Goal: Find specific page/section: Find specific page/section

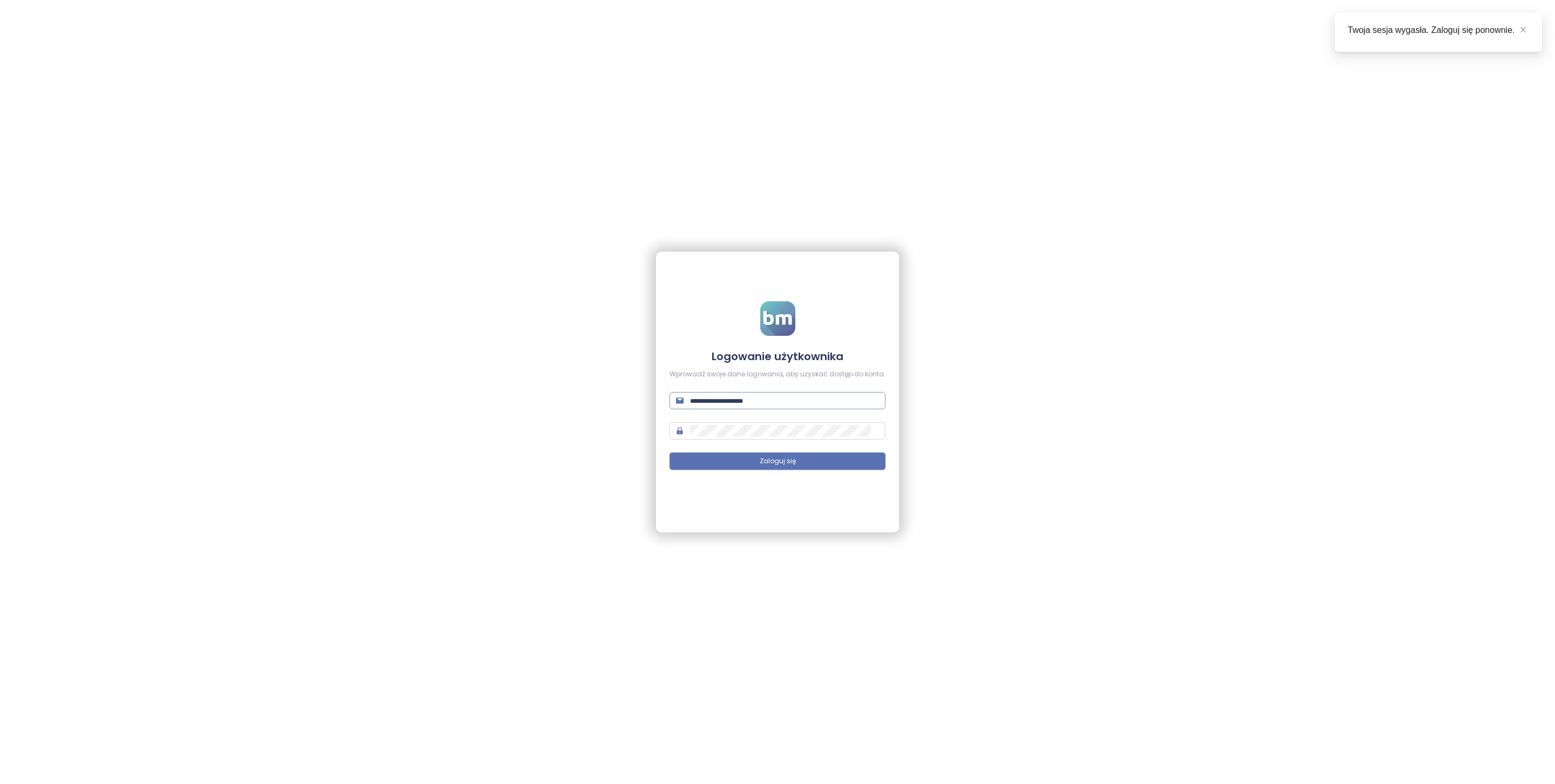
type input "**********"
click at [795, 394] on input "**********" at bounding box center [784, 400] width 189 height 12
click at [798, 463] on button "Zaloguj się" at bounding box center [778, 460] width 216 height 17
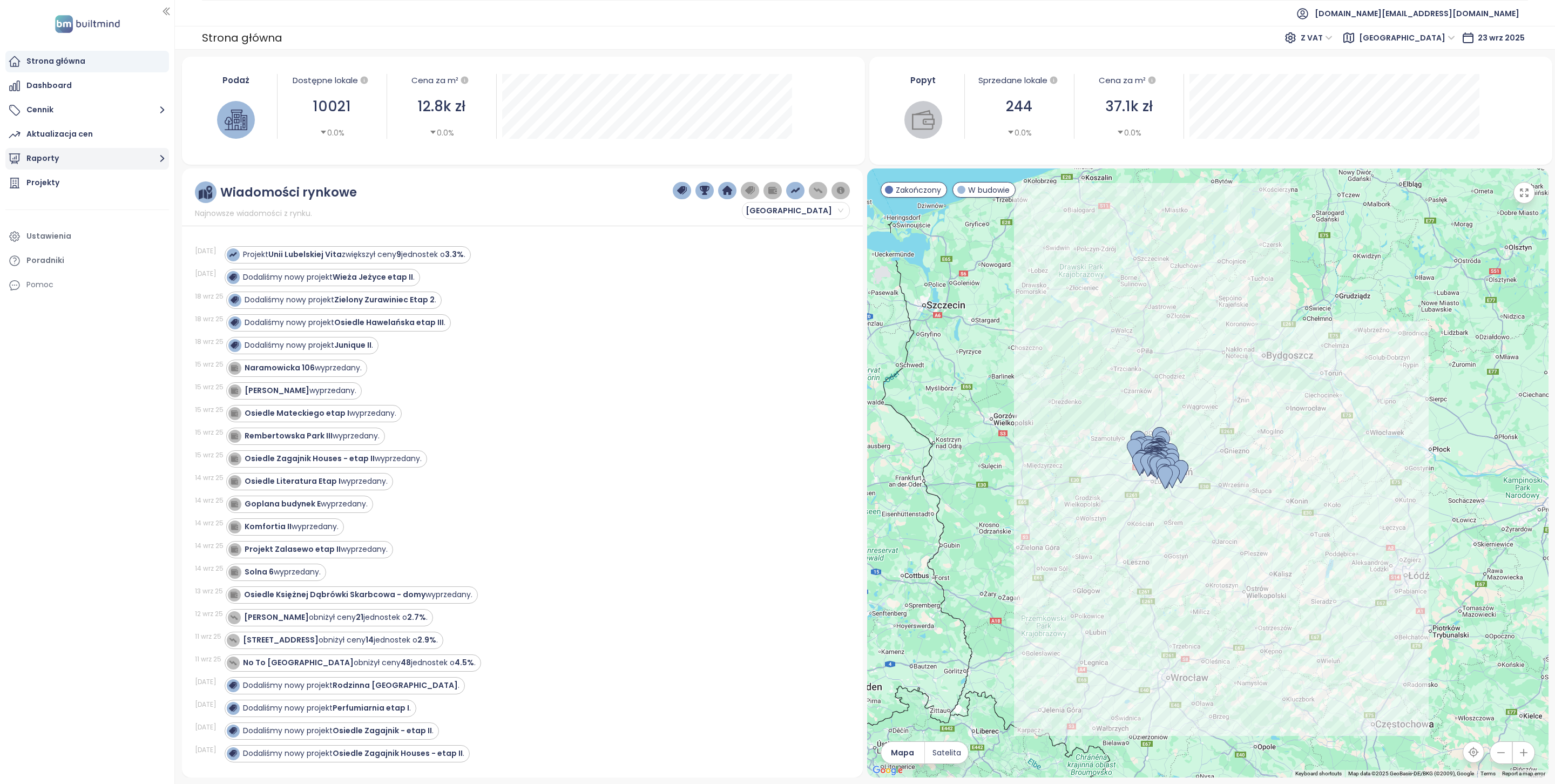
click at [94, 163] on button "Raporty" at bounding box center [87, 159] width 164 height 22
click at [93, 239] on div "Krakow" at bounding box center [90, 243] width 153 height 17
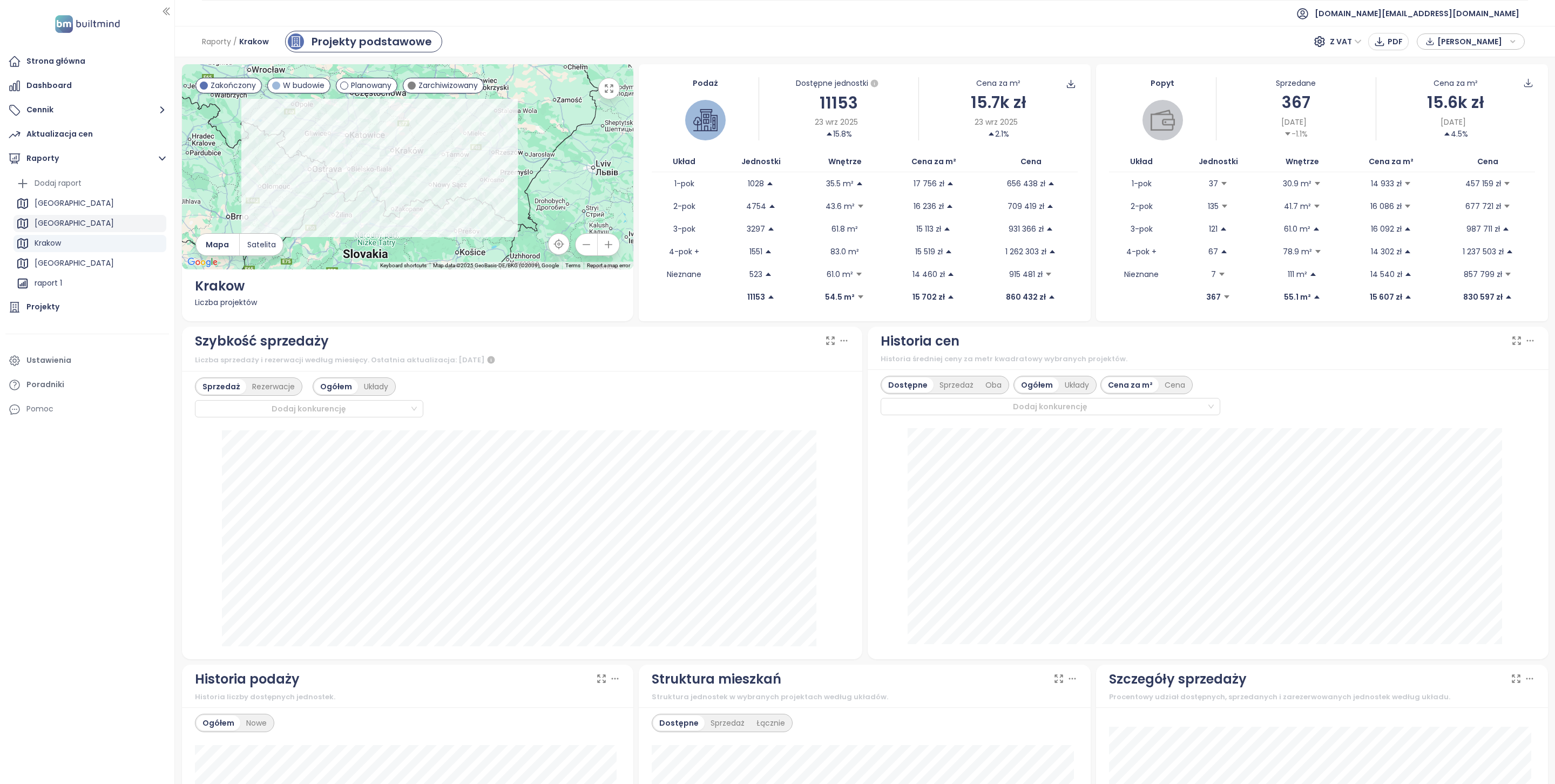
click at [90, 216] on div "[GEOGRAPHIC_DATA]" at bounding box center [90, 223] width 153 height 17
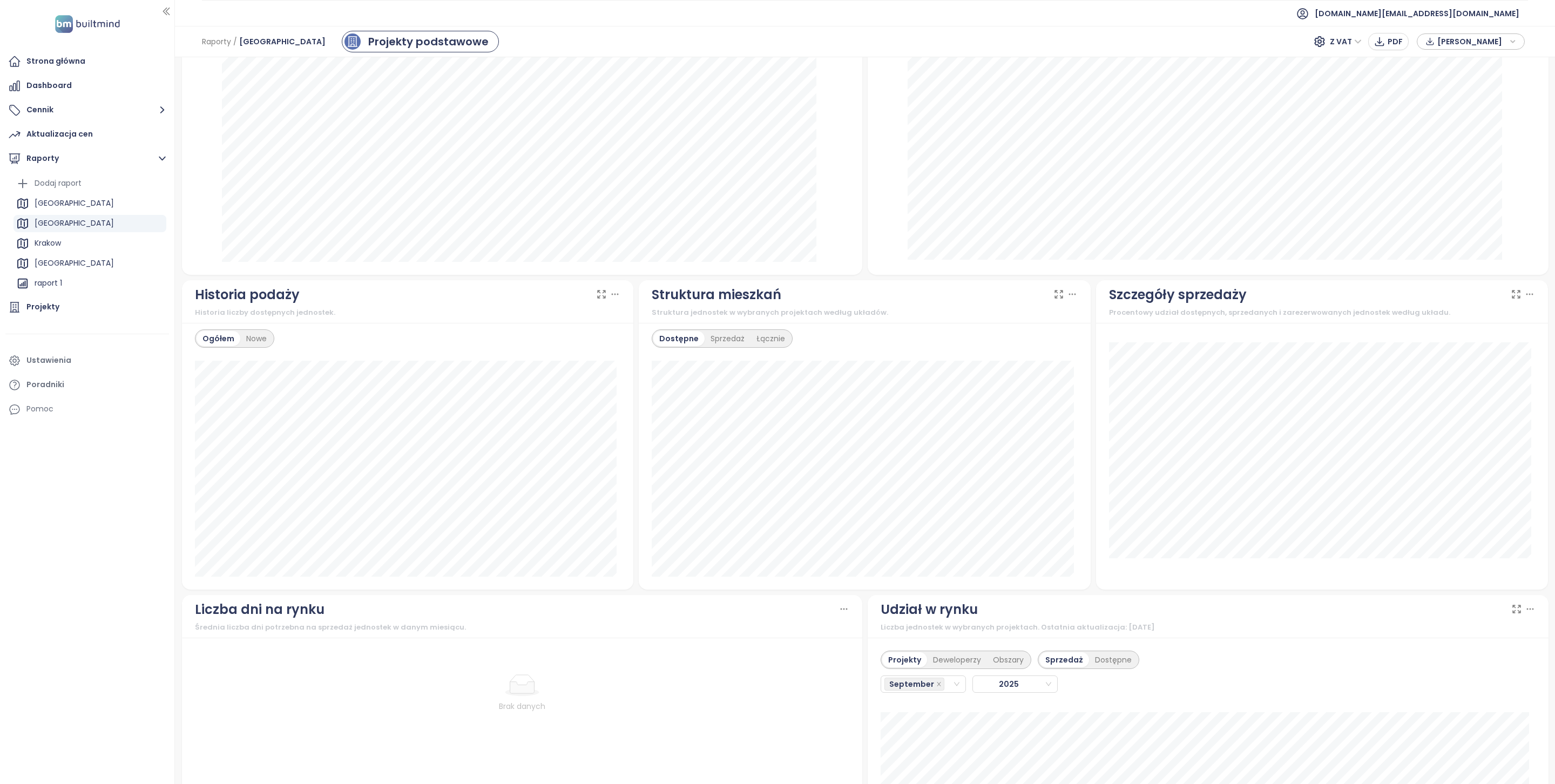
scroll to position [336, 0]
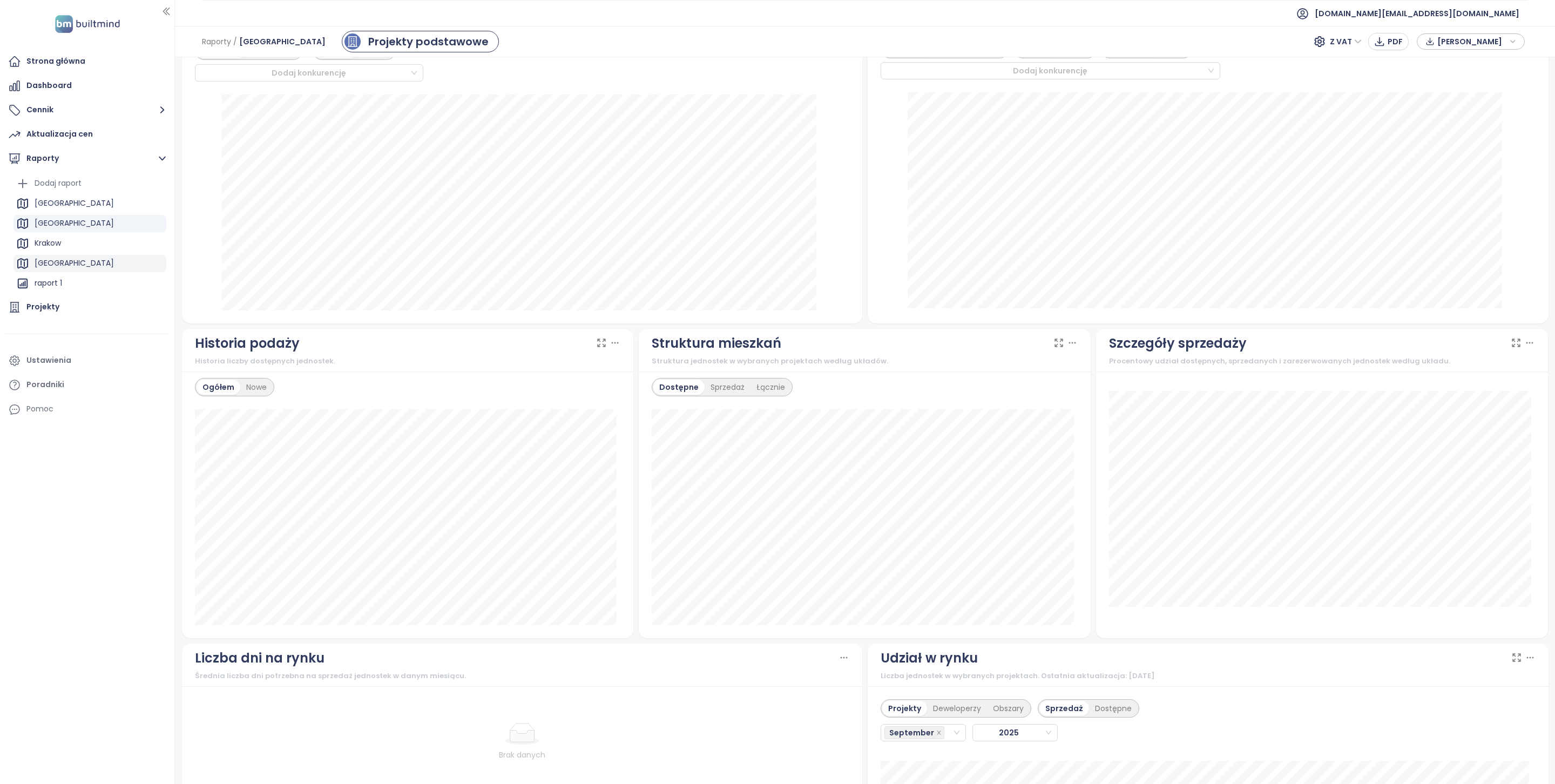
click at [88, 256] on div "[GEOGRAPHIC_DATA]" at bounding box center [90, 263] width 153 height 17
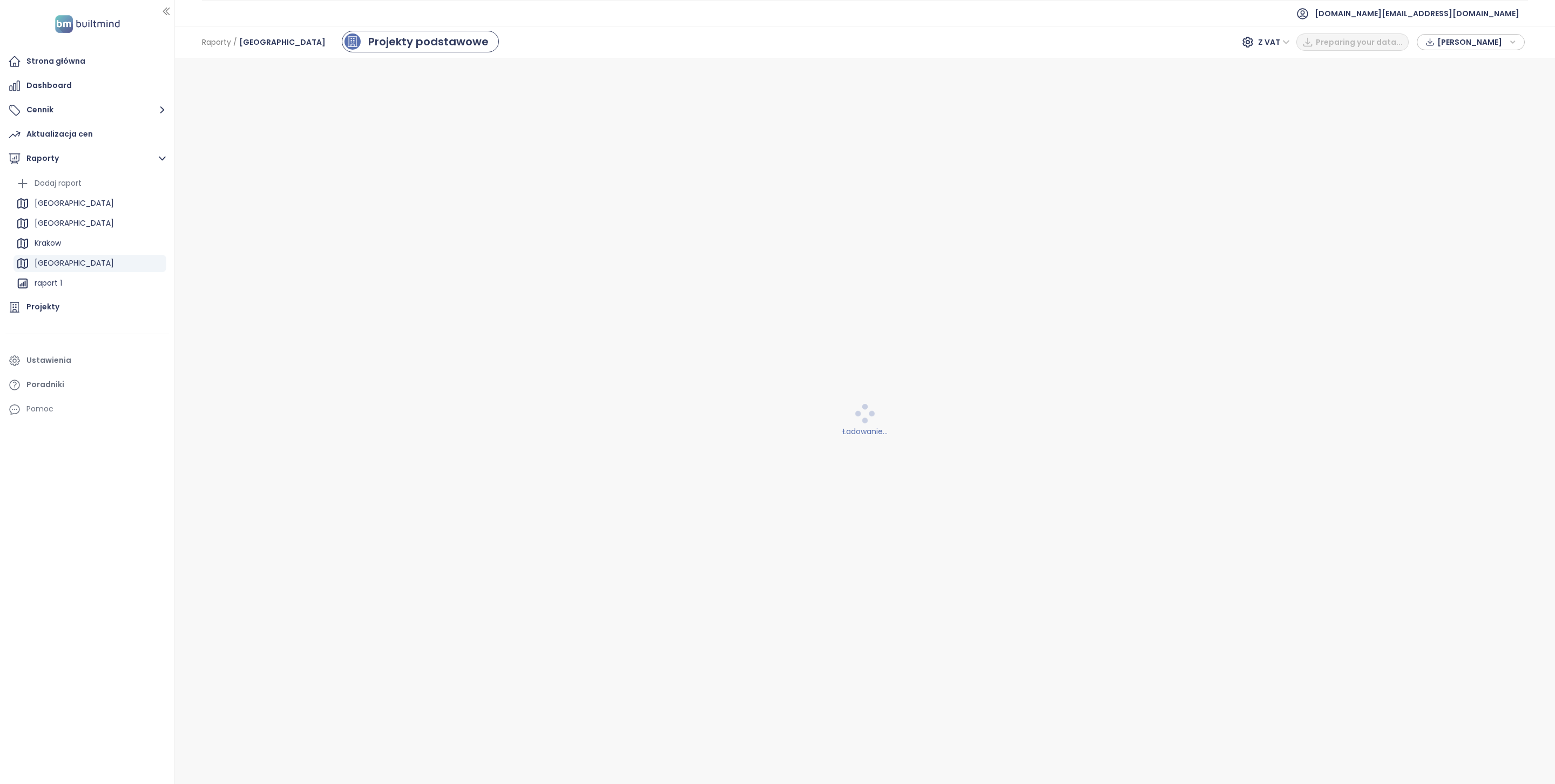
scroll to position [0, 0]
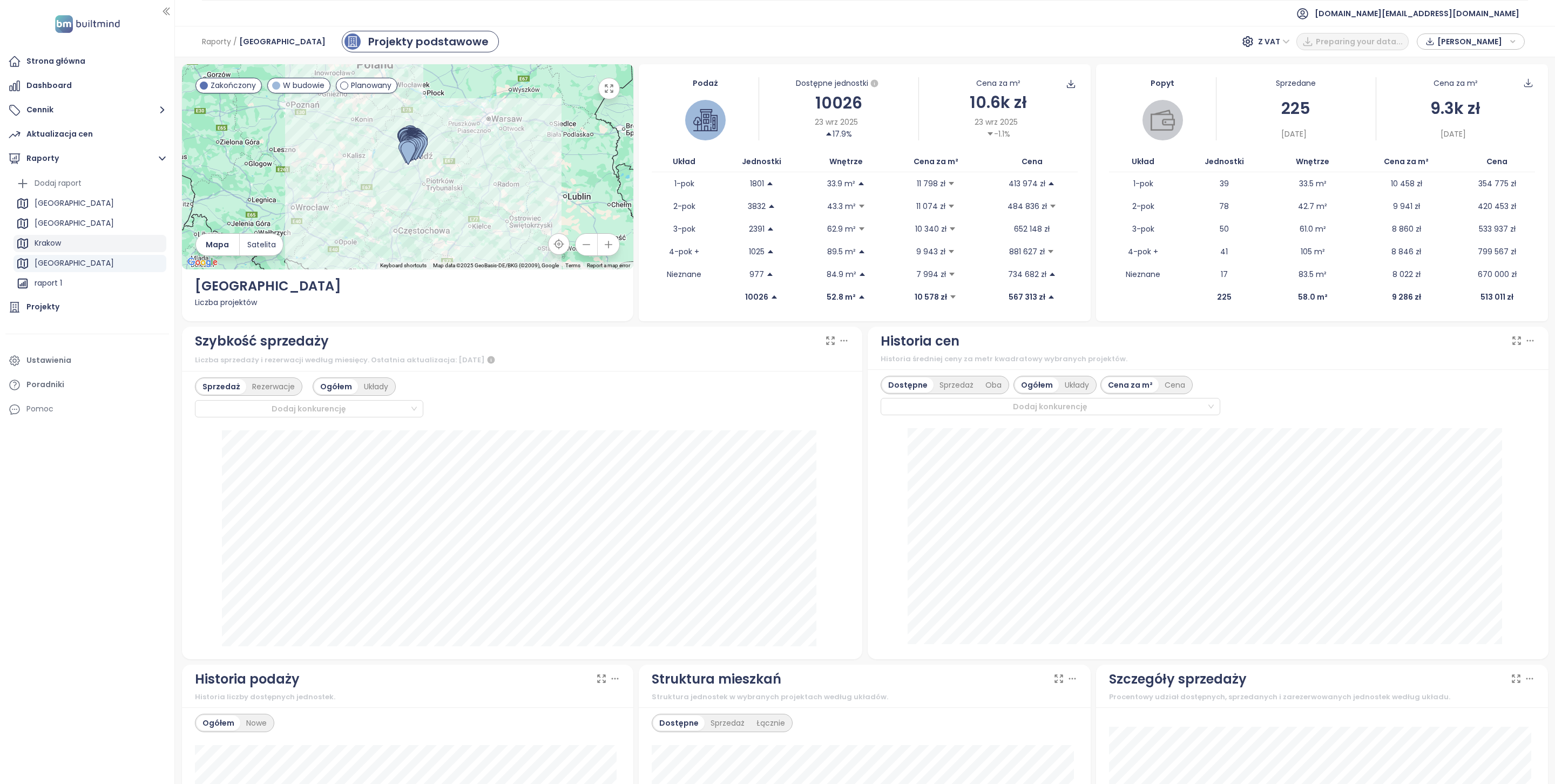
click at [81, 239] on div "Krakow" at bounding box center [90, 243] width 153 height 17
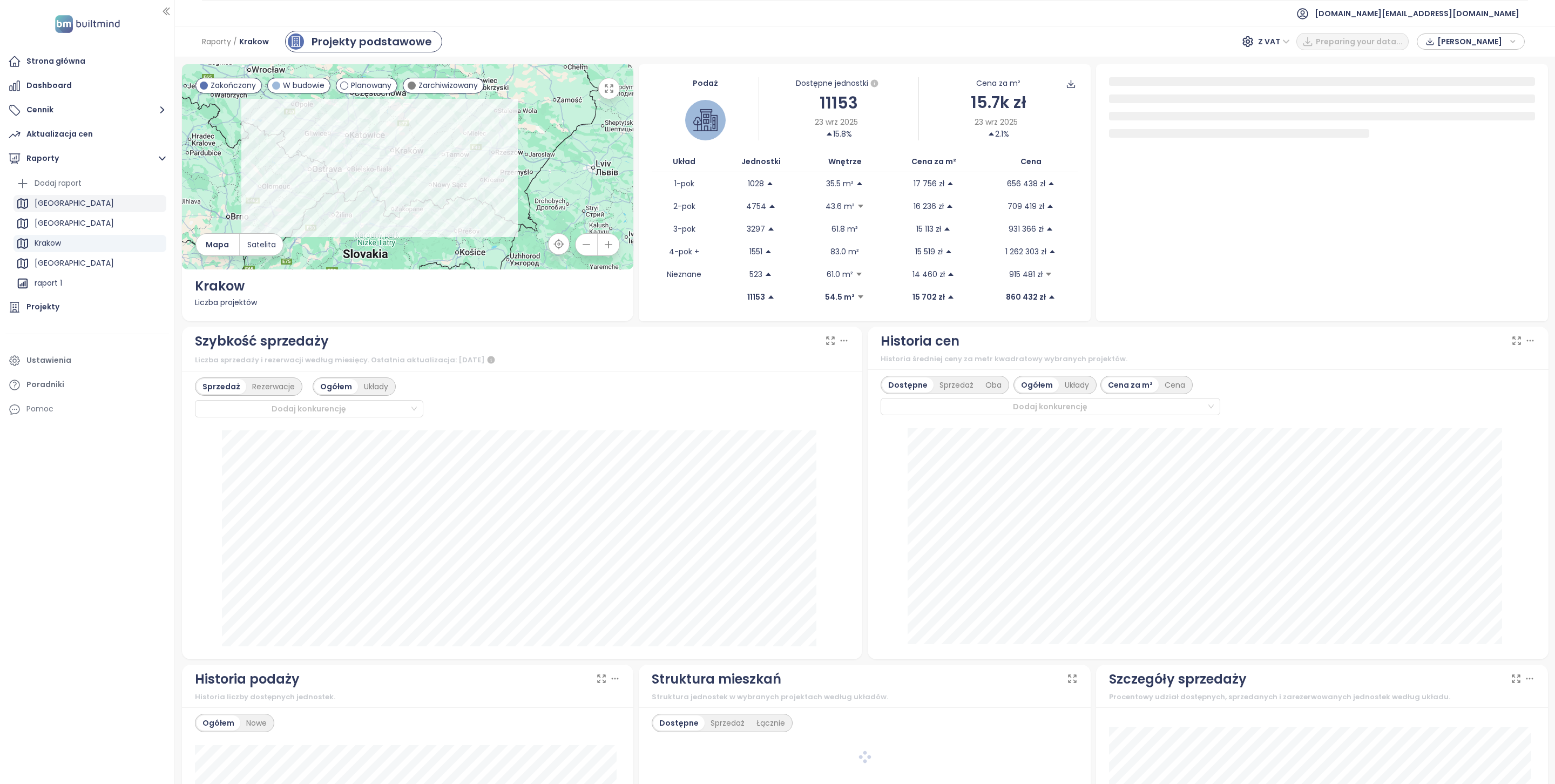
click at [39, 202] on div "[GEOGRAPHIC_DATA]" at bounding box center [74, 203] width 79 height 14
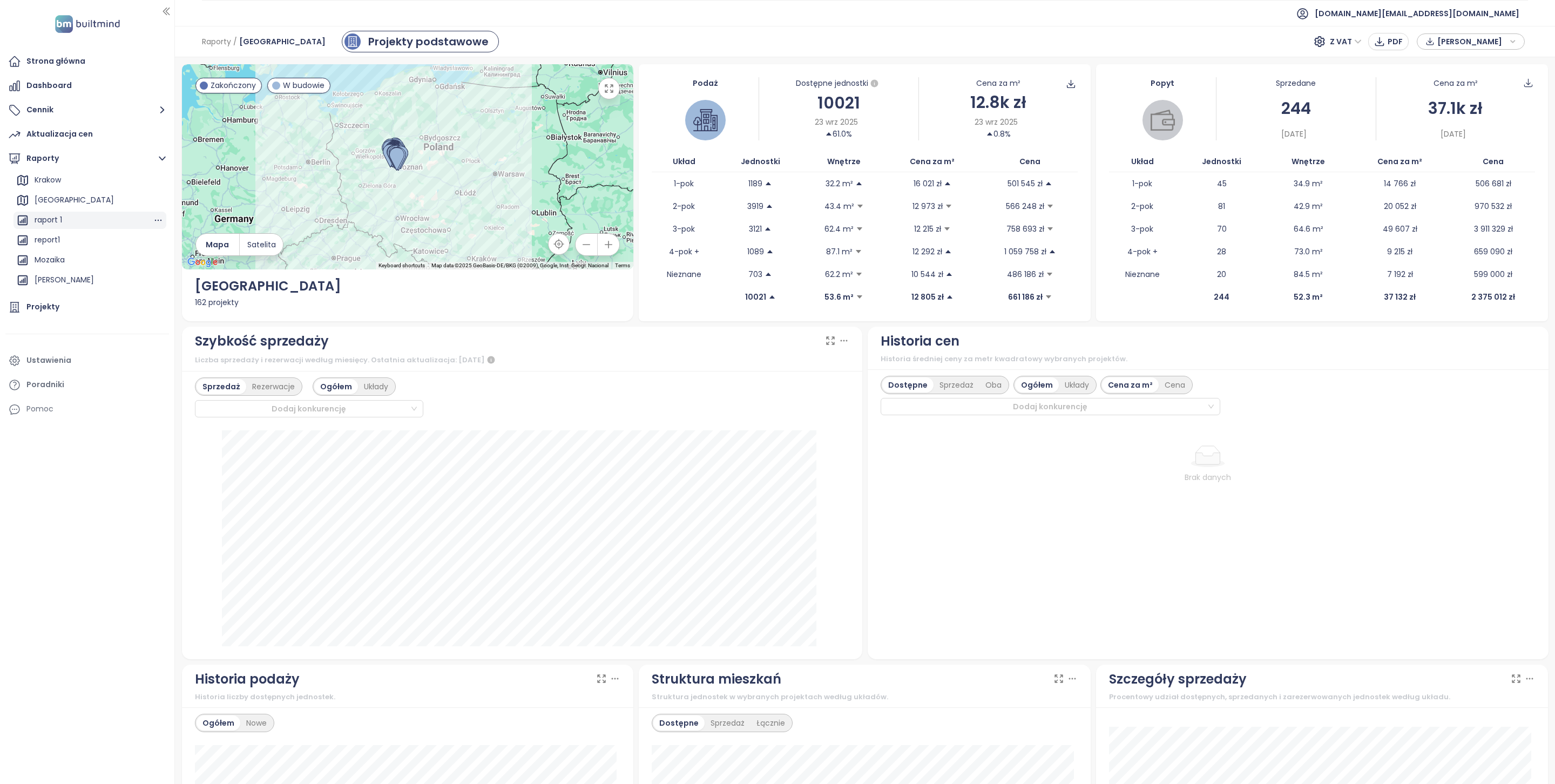
scroll to position [78, 0]
click at [83, 282] on div "Archicom report" at bounding box center [65, 285] width 62 height 14
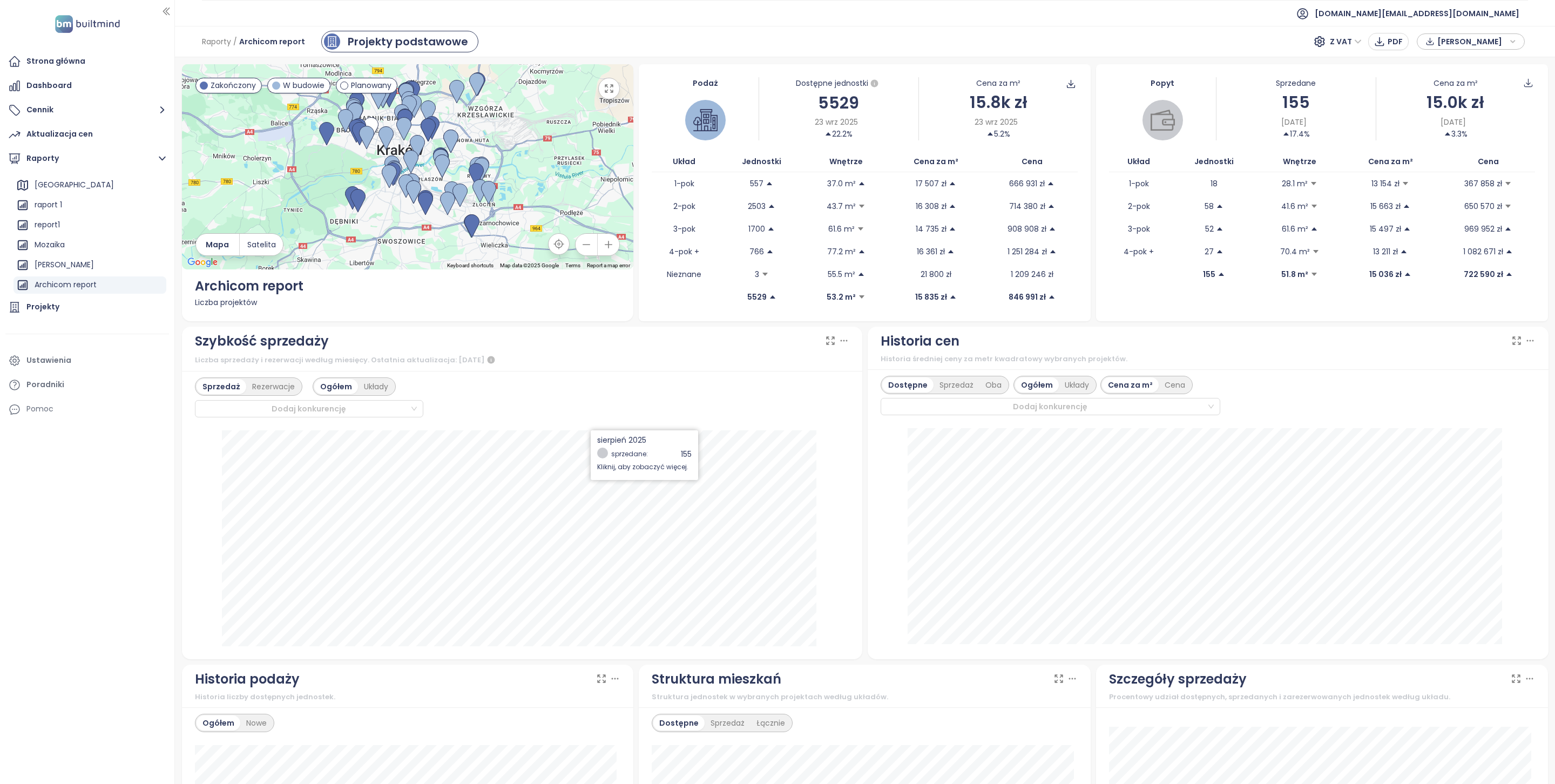
scroll to position [285, 0]
